Goal: Navigation & Orientation: Find specific page/section

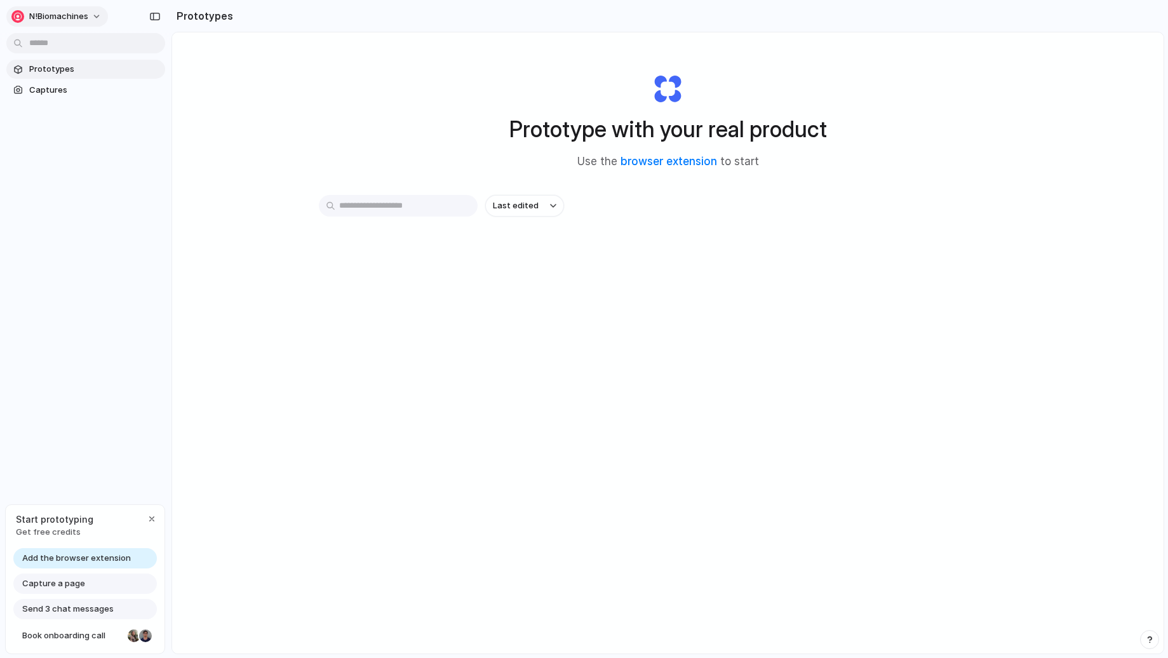
click at [92, 16] on button "n!Biomachines" at bounding box center [57, 16] width 102 height 20
click at [275, 119] on div "Settings Invite members Change theme Sign out" at bounding box center [584, 329] width 1168 height 658
click at [78, 88] on span "Captures" at bounding box center [94, 90] width 131 height 13
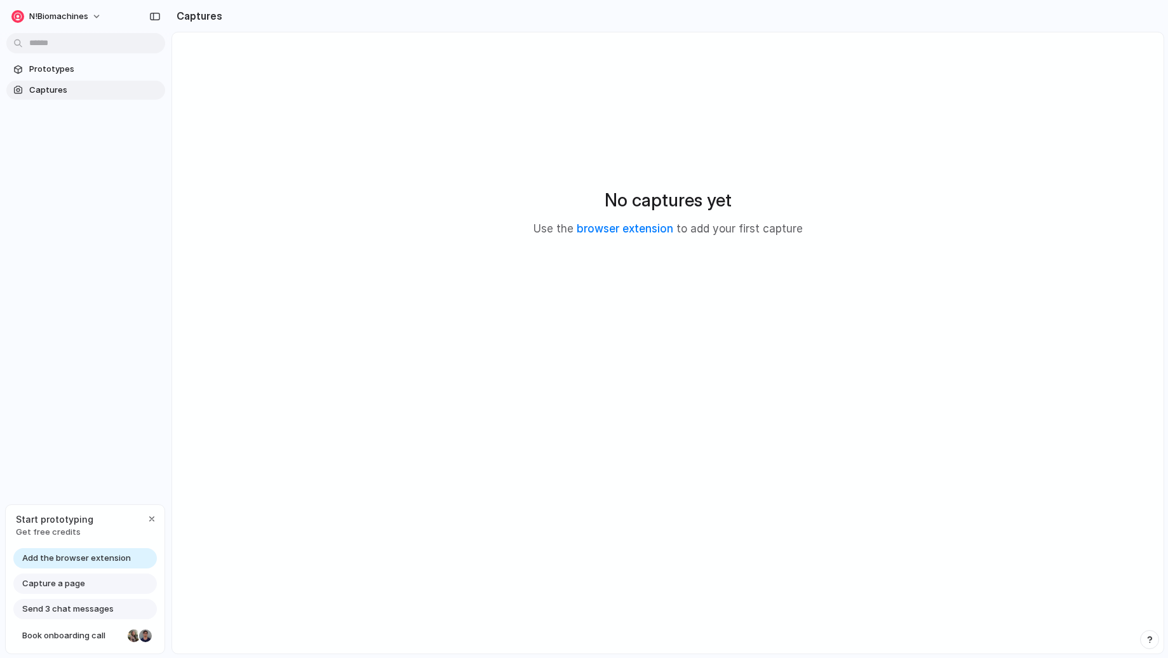
click at [71, 58] on section "Prototypes Captures" at bounding box center [86, 78] width 172 height 43
click at [72, 68] on span "Prototypes" at bounding box center [94, 69] width 131 height 13
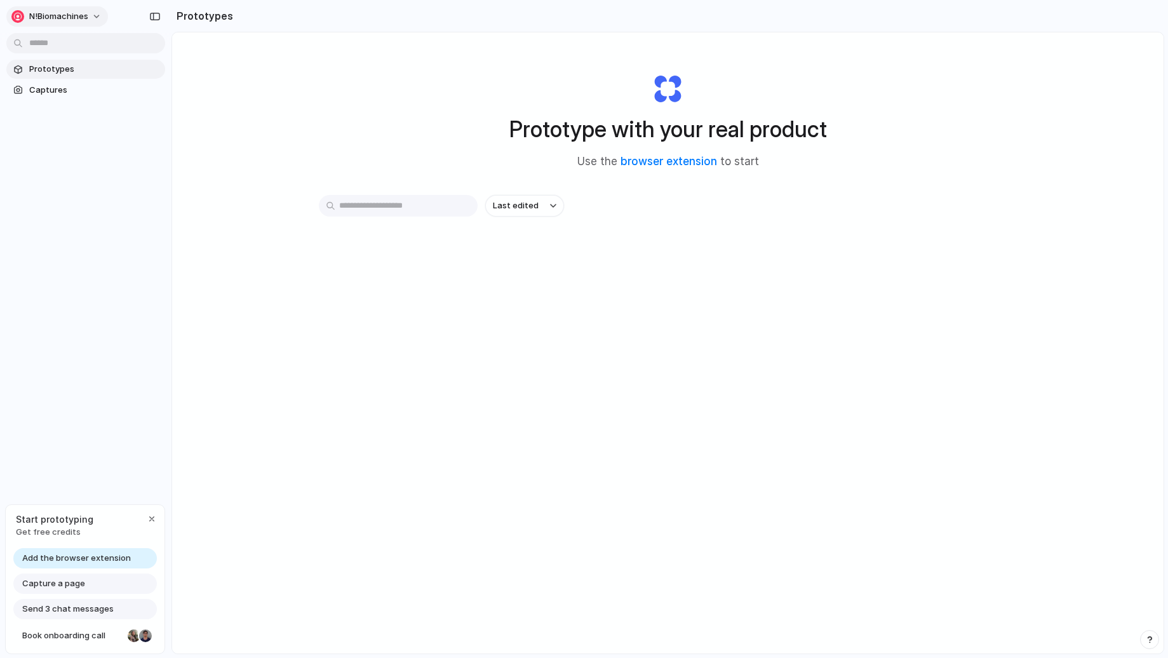
click at [80, 22] on div "n!Biomachines" at bounding box center [49, 16] width 77 height 13
click at [100, 278] on div "Settings Invite members Change theme Sign out" at bounding box center [584, 329] width 1168 height 658
click at [65, 588] on span "Capture a page" at bounding box center [53, 584] width 63 height 13
click at [65, 584] on span "Capture a page" at bounding box center [53, 584] width 63 height 13
click at [96, 560] on span "Add the browser extension" at bounding box center [76, 558] width 109 height 13
